Goal: Transaction & Acquisition: Purchase product/service

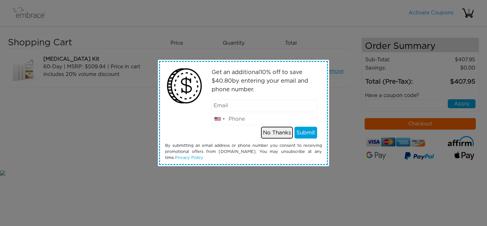
click at [278, 127] on button "No Thanks" at bounding box center [277, 133] width 32 height 12
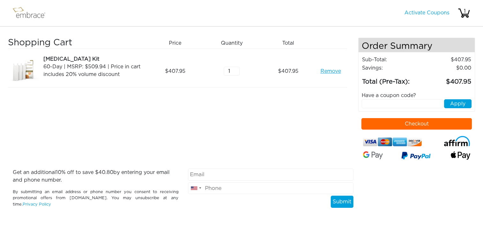
click at [380, 125] on button "Checkout" at bounding box center [416, 123] width 110 height 11
click at [329, 70] on link "Remove" at bounding box center [330, 71] width 20 height 8
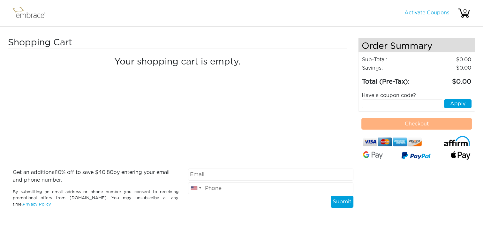
click at [18, 13] on img at bounding box center [31, 13] width 41 height 16
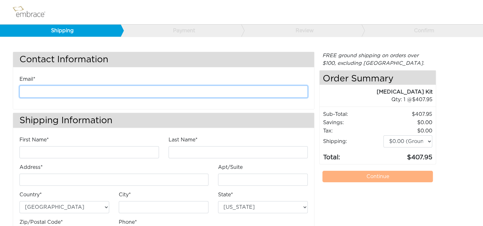
click at [131, 92] on input "email" at bounding box center [163, 91] width 288 height 12
type input "kanderson@diligenthealthsolutions.com"
type input "Kathleen"
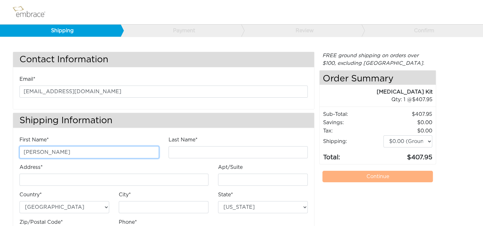
type input "Anderson"
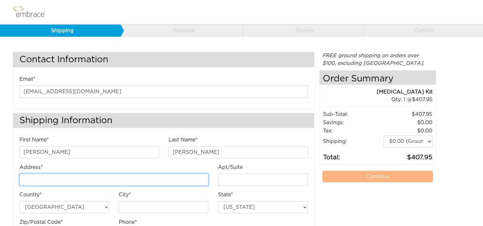
type input "[STREET_ADDRESS]"
type input "E"
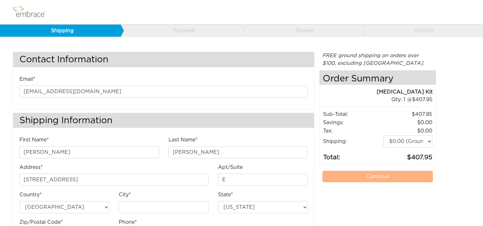
type input "Chantilly"
select select "VA"
type input "20151"
type input "7034490520"
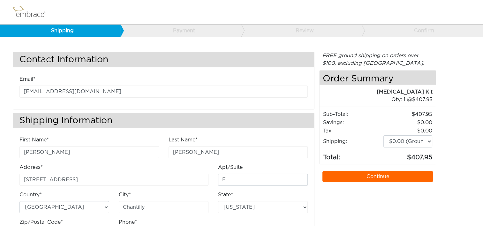
click at [355, 174] on link "Continue" at bounding box center [377, 176] width 110 height 11
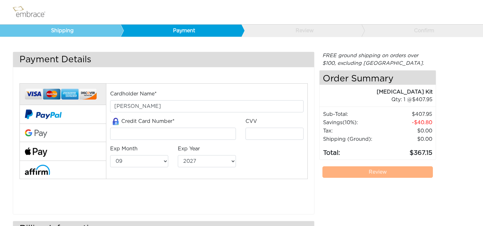
select select "9"
select select "2027"
